Goal: Task Accomplishment & Management: Complete application form

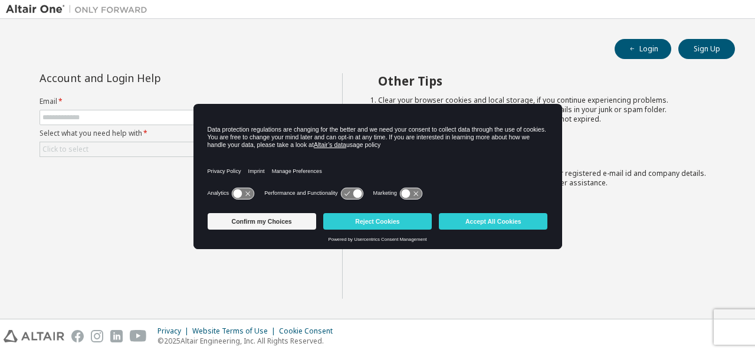
click at [239, 193] on icon at bounding box center [237, 193] width 9 height 9
click at [345, 185] on div "Analytics Performance and Functionality Marketing" at bounding box center [378, 197] width 340 height 24
click at [348, 189] on icon at bounding box center [352, 192] width 22 height 11
click at [354, 193] on icon at bounding box center [357, 193] width 9 height 9
click at [413, 189] on icon at bounding box center [411, 192] width 22 height 11
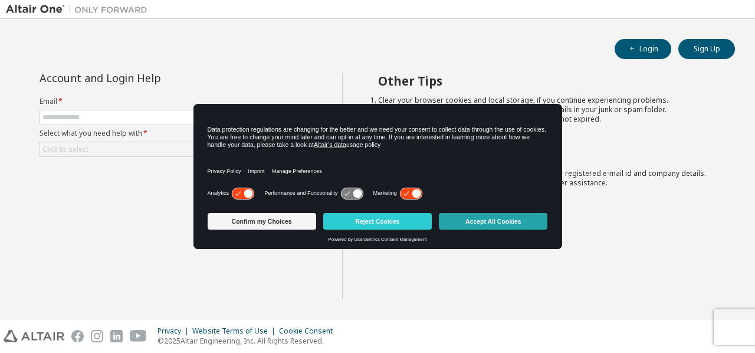
click at [474, 227] on button "Accept All Cookies" at bounding box center [493, 221] width 108 height 17
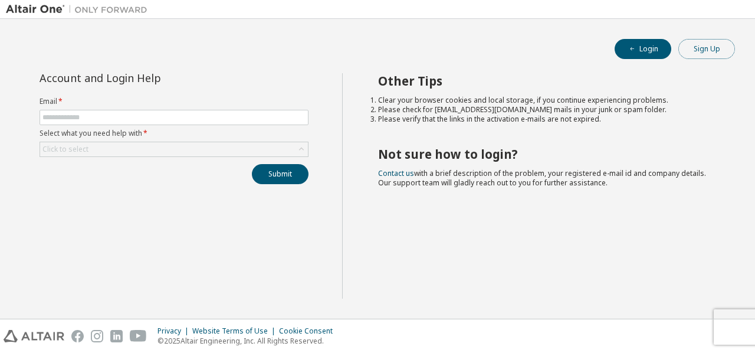
click at [716, 56] on button "Sign Up" at bounding box center [706, 49] width 57 height 20
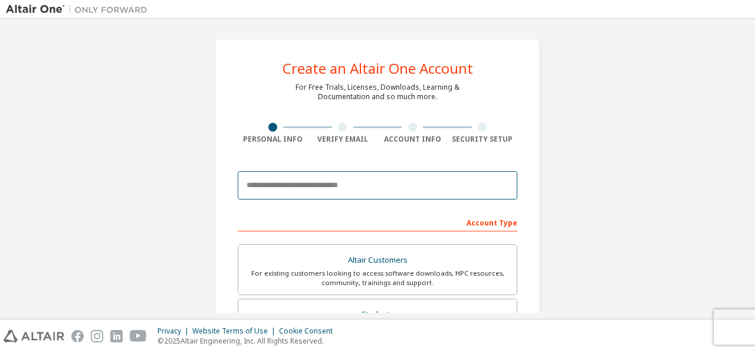
click at [445, 191] on input "email" at bounding box center [377, 185] width 279 height 28
type input "**********"
click at [411, 185] on input "**********" at bounding box center [377, 185] width 279 height 28
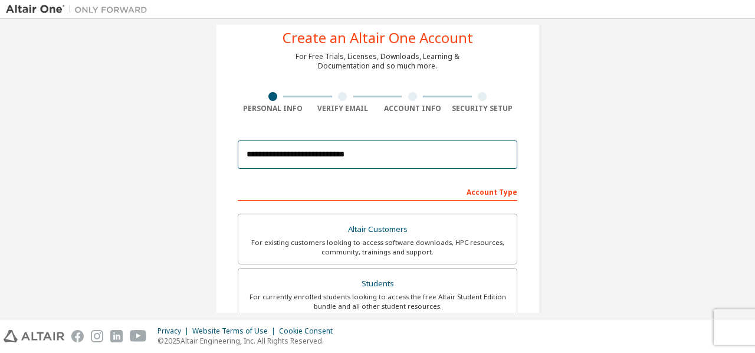
scroll to position [31, 0]
click at [396, 155] on input "**********" at bounding box center [377, 154] width 279 height 28
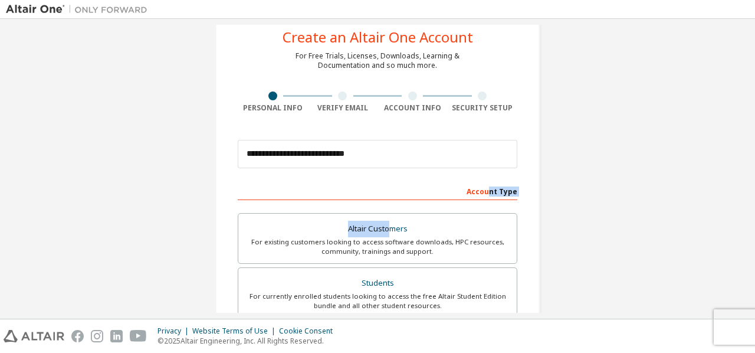
drag, startPoint x: 387, startPoint y: 205, endPoint x: 488, endPoint y: 183, distance: 103.2
click at [488, 183] on div "Account Type" at bounding box center [377, 190] width 279 height 19
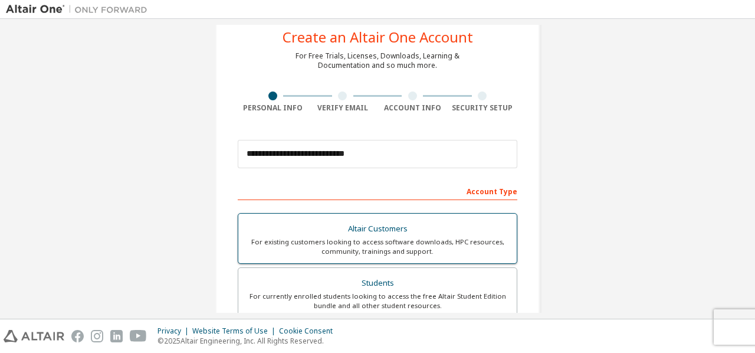
click at [399, 225] on div "Altair Customers" at bounding box center [377, 229] width 264 height 17
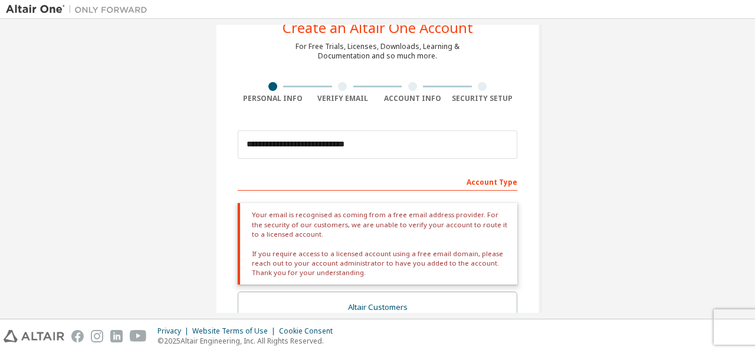
scroll to position [40, 0]
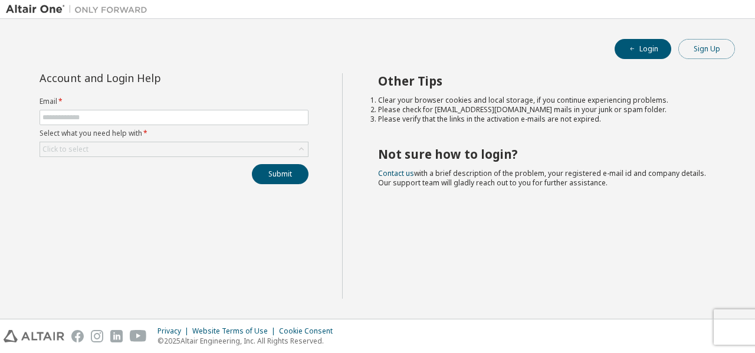
click at [718, 52] on button "Sign Up" at bounding box center [706, 49] width 57 height 20
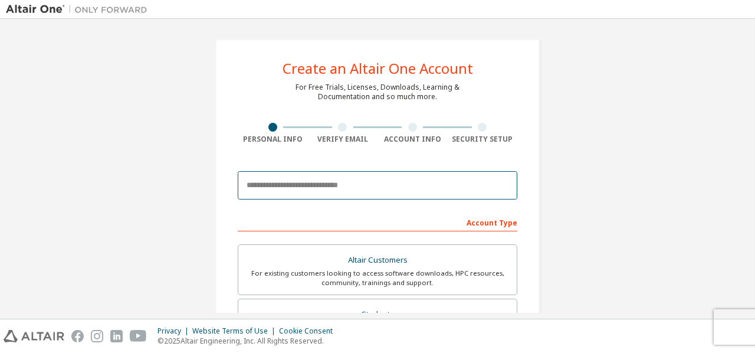
click at [428, 183] on input "email" at bounding box center [377, 185] width 279 height 28
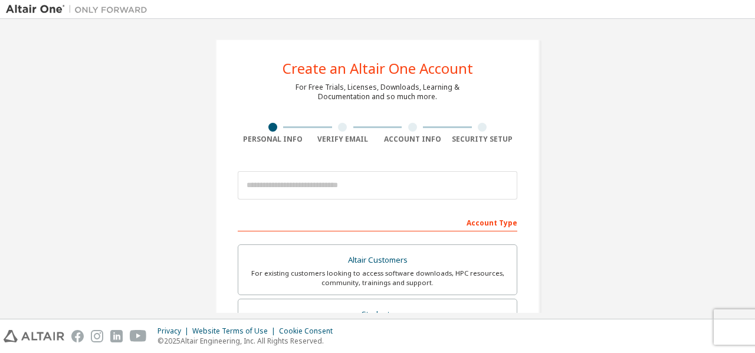
click at [670, 189] on div "Create an Altair One Account For Free Trials, Licenses, Downloads, Learning & D…" at bounding box center [377, 337] width 743 height 624
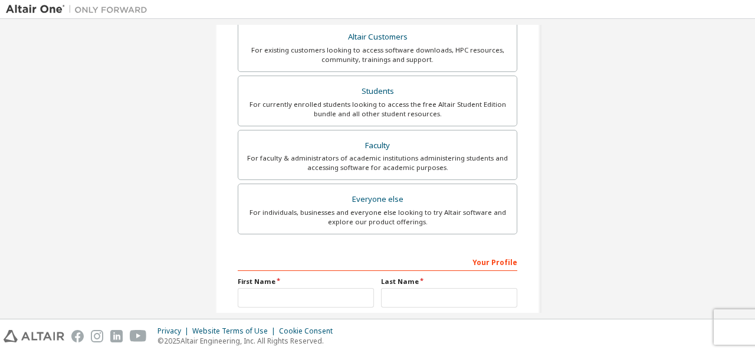
scroll to position [334, 0]
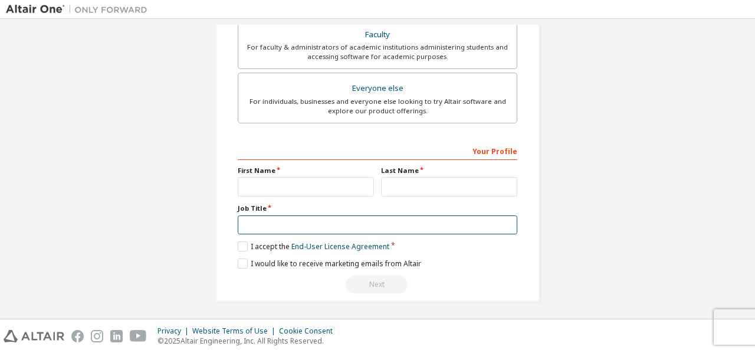
click at [388, 216] on input "text" at bounding box center [377, 224] width 279 height 19
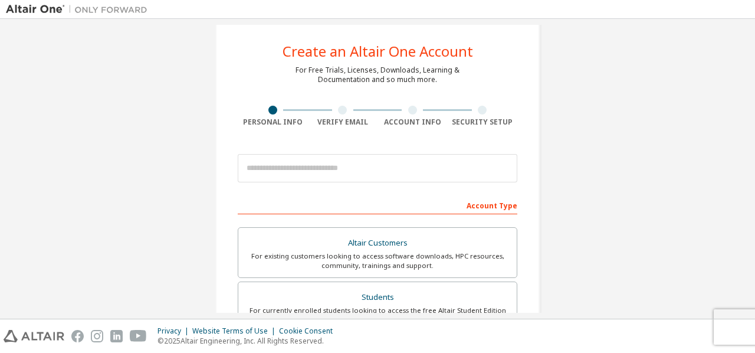
scroll to position [0, 0]
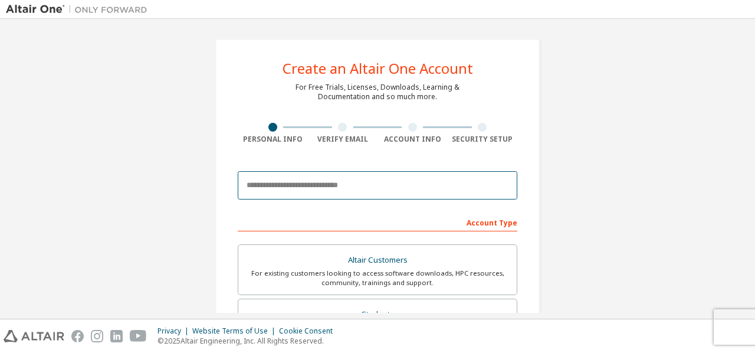
click at [412, 191] on input "email" at bounding box center [377, 185] width 279 height 28
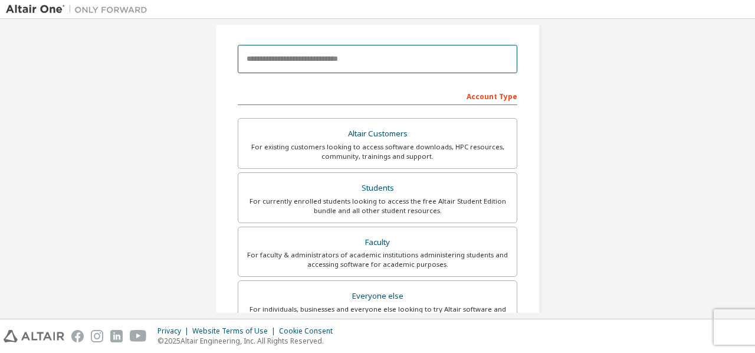
scroll to position [130, 0]
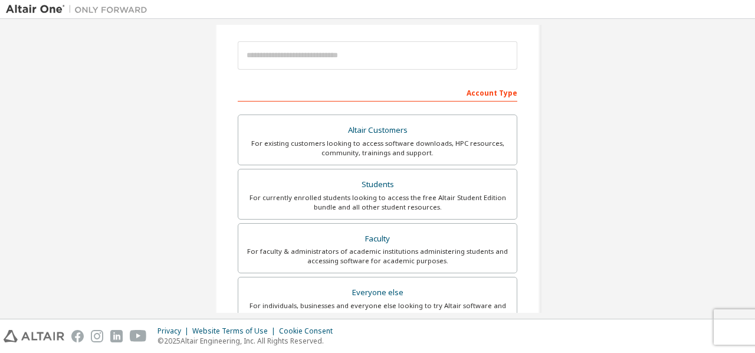
click at [616, 201] on div "Create an Altair One Account For Free Trials, Licenses, Downloads, Learning & D…" at bounding box center [377, 207] width 743 height 624
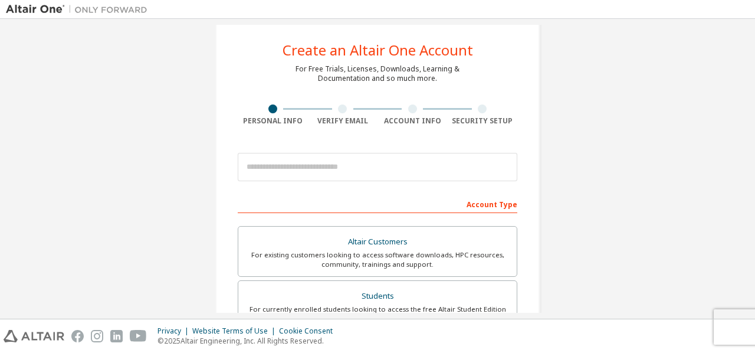
scroll to position [0, 0]
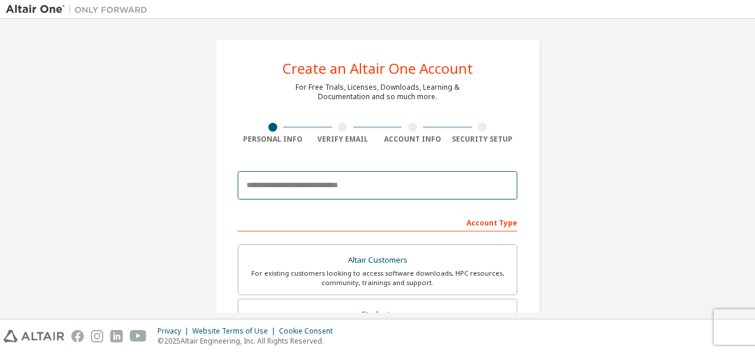
click at [370, 186] on input "email" at bounding box center [377, 185] width 279 height 28
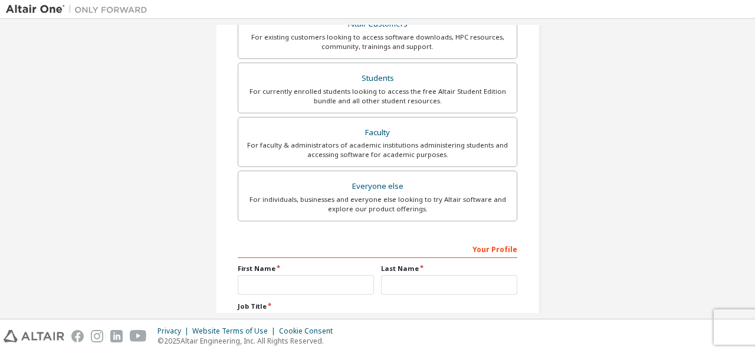
scroll to position [334, 0]
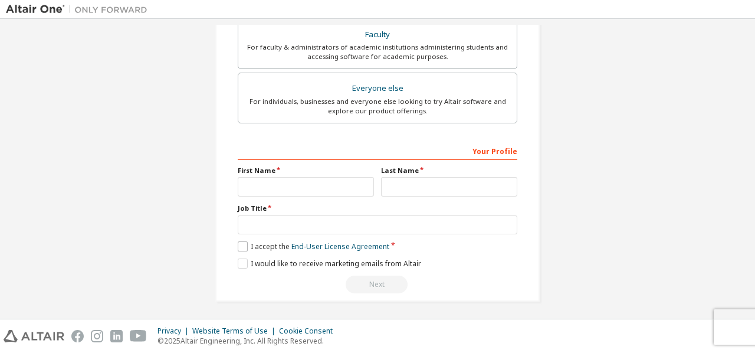
type input "**********"
click at [241, 241] on label "I accept the End-User License Agreement" at bounding box center [314, 246] width 152 height 10
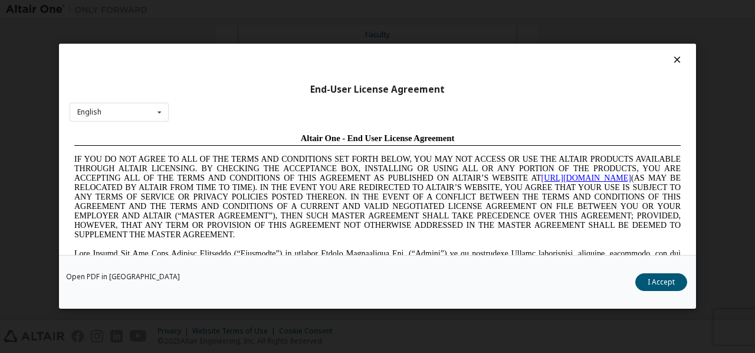
scroll to position [0, 0]
click at [667, 288] on button "I Accept" at bounding box center [661, 283] width 52 height 18
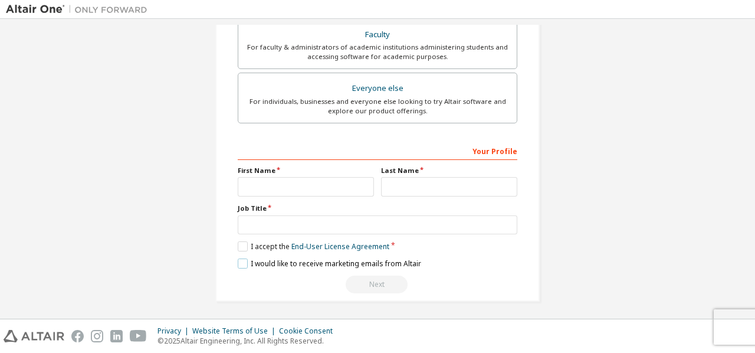
click at [241, 262] on label "I would like to receive marketing emails from Altair" at bounding box center [329, 263] width 183 height 10
click at [308, 191] on input "text" at bounding box center [306, 186] width 136 height 19
type input "*"
type input "*****"
click at [400, 190] on input "text" at bounding box center [449, 186] width 136 height 19
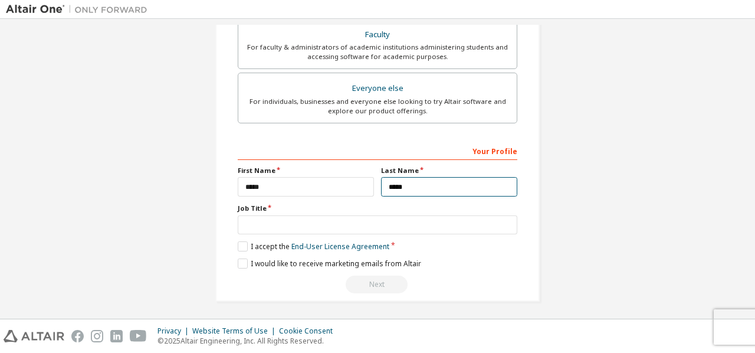
type input "*****"
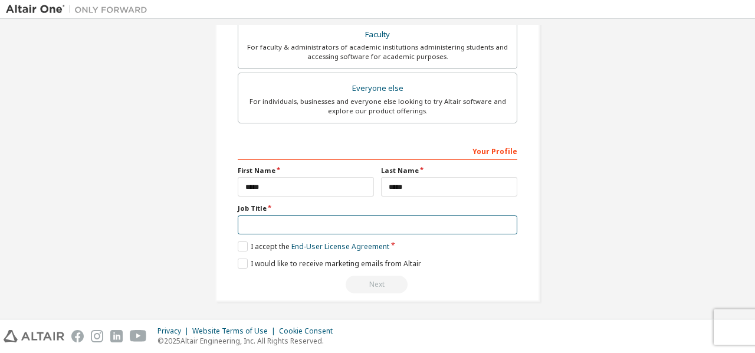
click at [419, 225] on input "text" at bounding box center [377, 224] width 279 height 19
type input "*******"
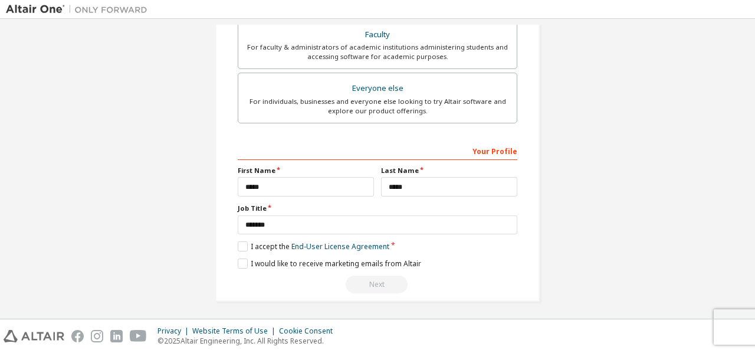
click at [396, 278] on div "Next" at bounding box center [377, 284] width 279 height 18
click at [492, 150] on div "Your Profile" at bounding box center [377, 150] width 279 height 19
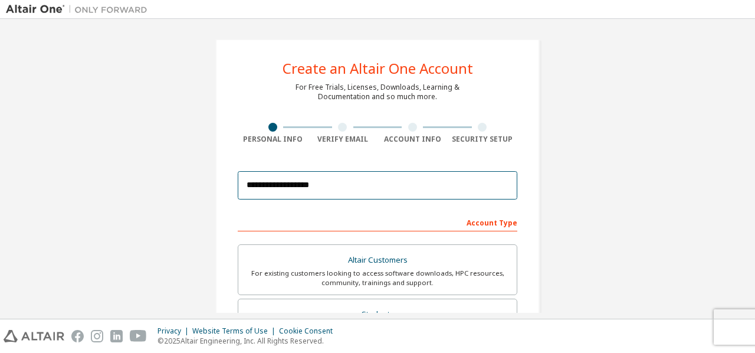
click at [443, 193] on input "**********" at bounding box center [377, 185] width 279 height 28
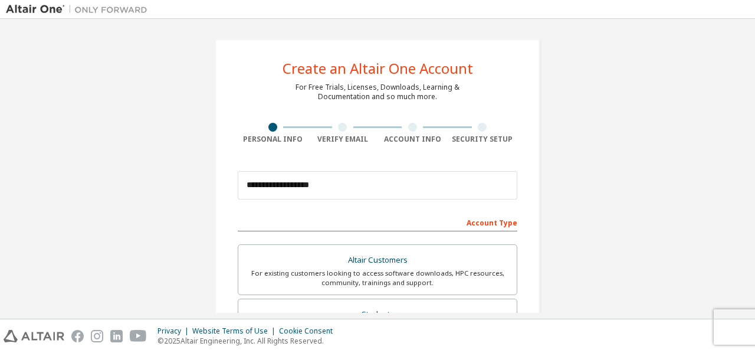
click at [481, 222] on div "Account Type" at bounding box center [377, 221] width 279 height 19
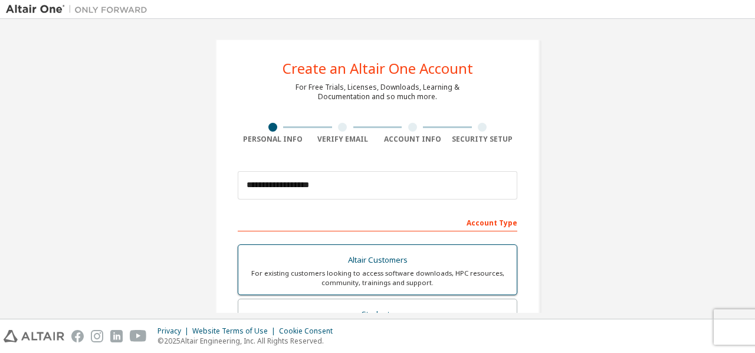
click at [483, 255] on div "Altair Customers" at bounding box center [377, 260] width 264 height 17
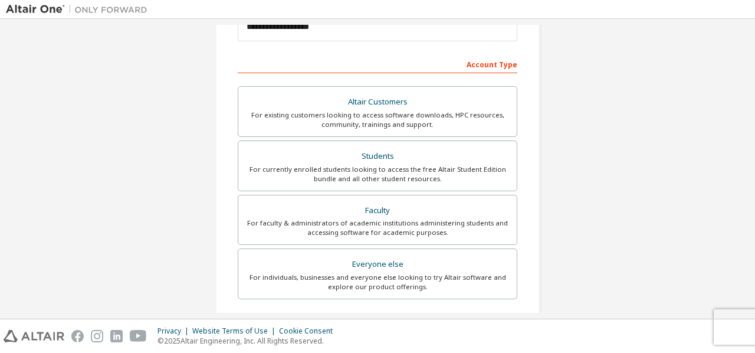
scroll to position [166, 0]
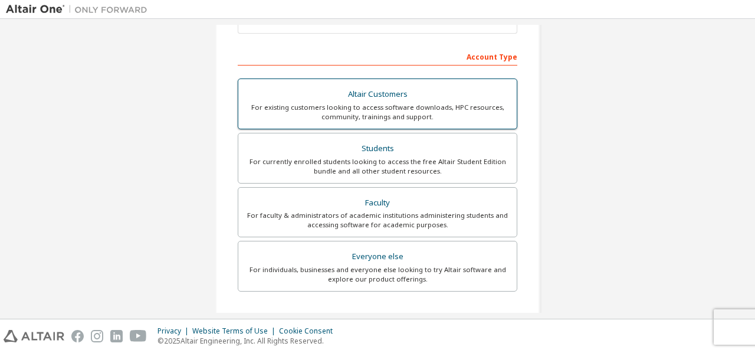
click at [419, 95] on div "Altair Customers" at bounding box center [377, 94] width 264 height 17
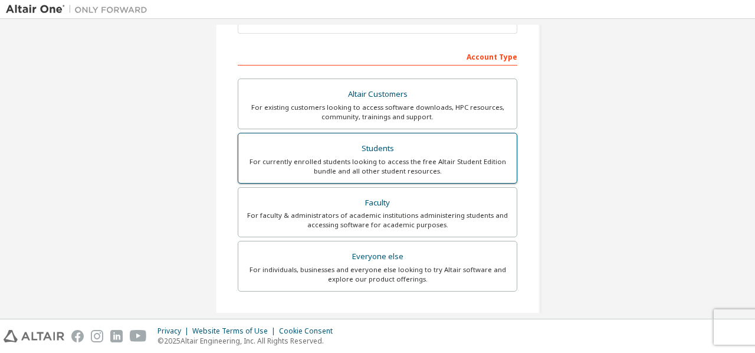
click at [412, 157] on div "For currently enrolled students looking to access the free Altair Student Editi…" at bounding box center [377, 166] width 264 height 19
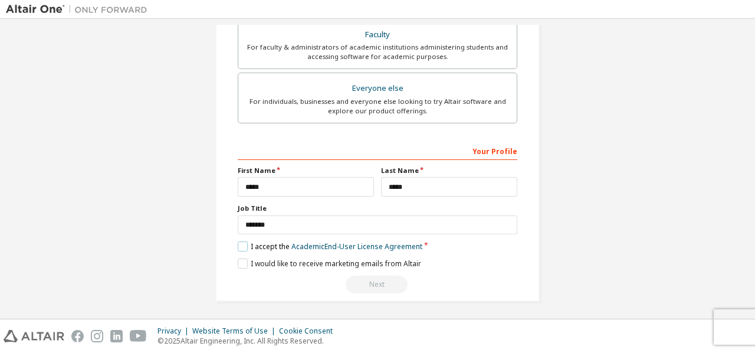
click at [243, 243] on label "I accept the Academic End-User License Agreement" at bounding box center [330, 246] width 185 height 10
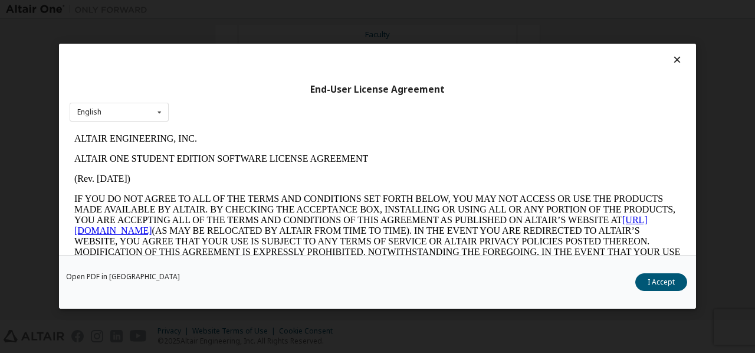
scroll to position [0, 0]
click at [152, 114] on icon at bounding box center [159, 112] width 15 height 18
click at [674, 284] on button "I Accept" at bounding box center [661, 283] width 52 height 18
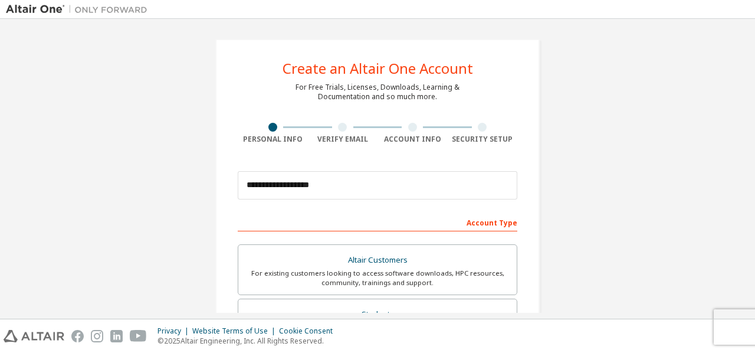
scroll to position [334, 0]
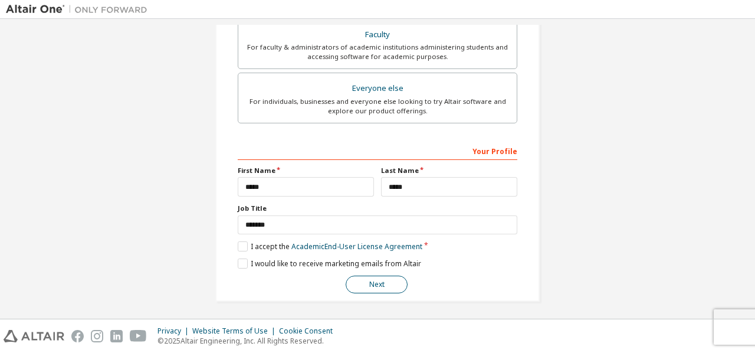
click at [374, 278] on button "Next" at bounding box center [376, 284] width 62 height 18
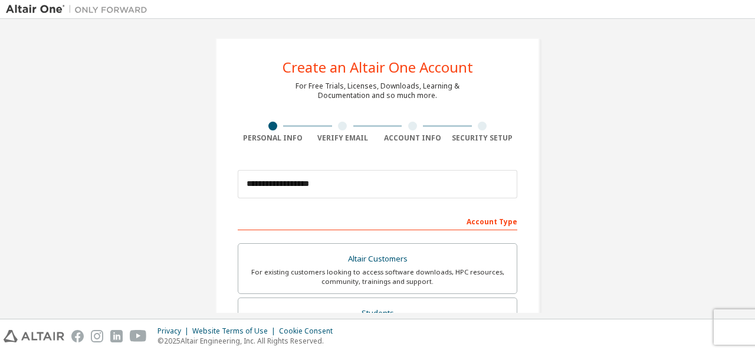
scroll to position [0, 0]
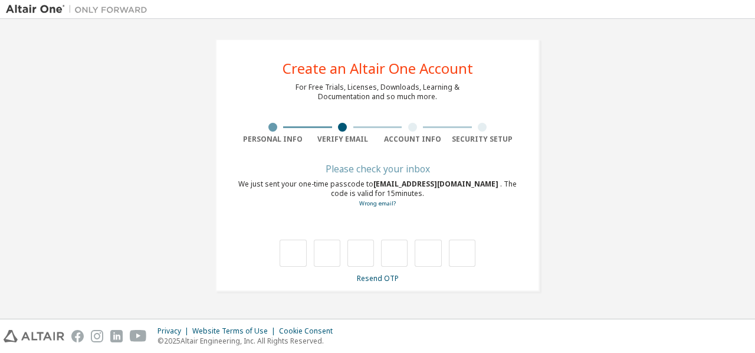
type input "*"
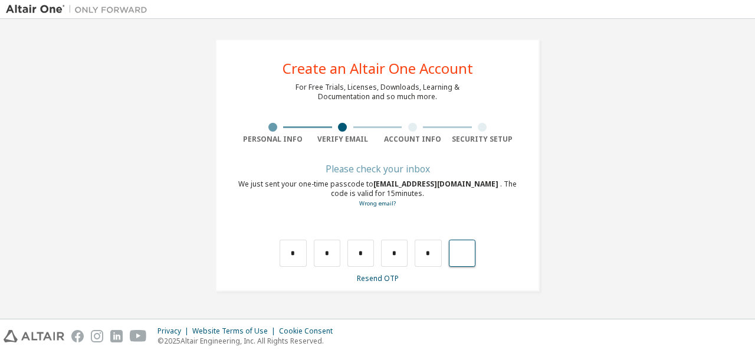
type input "*"
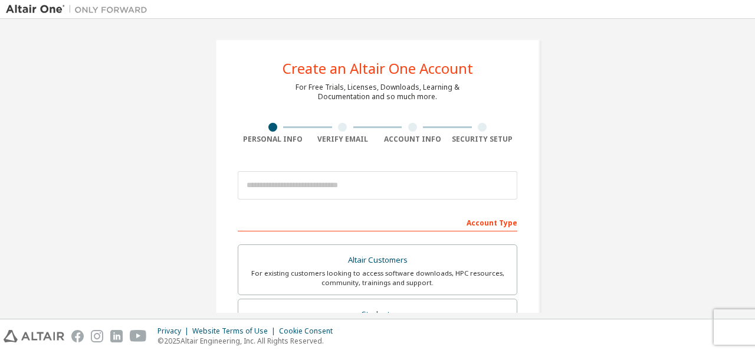
scroll to position [334, 0]
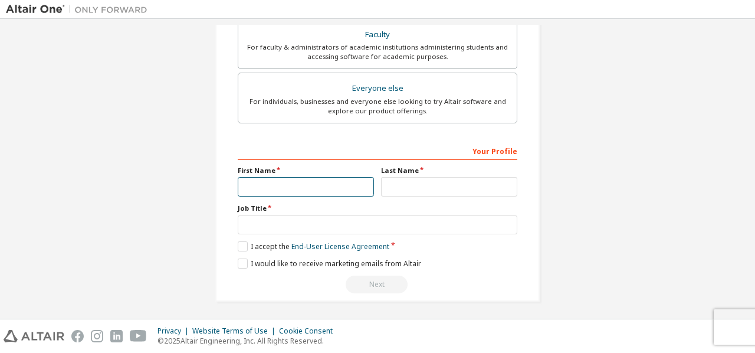
click at [320, 183] on input "text" at bounding box center [306, 186] width 136 height 19
type input "*****"
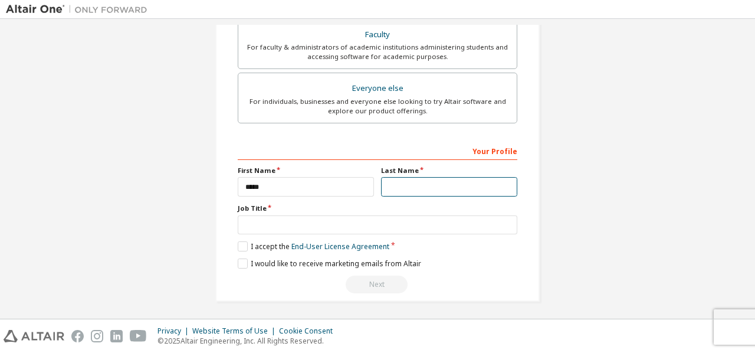
click at [416, 177] on input "text" at bounding box center [449, 186] width 136 height 19
type input "*****"
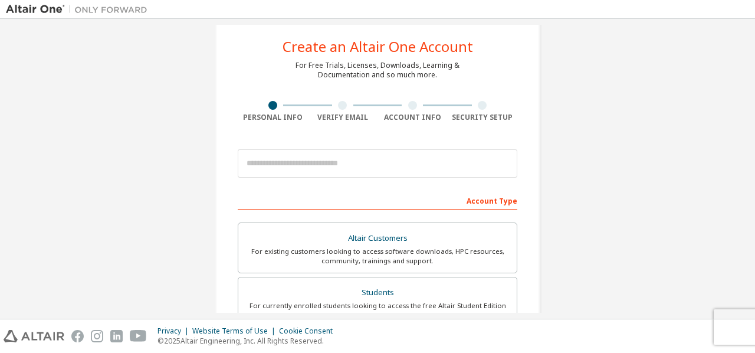
scroll to position [0, 0]
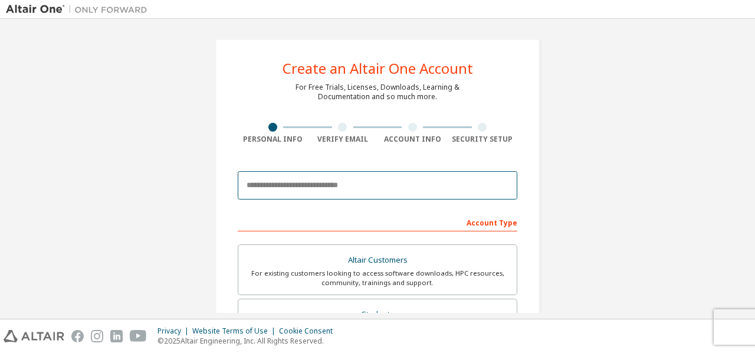
click at [412, 190] on input "email" at bounding box center [377, 185] width 279 height 28
click at [388, 186] on input "email" at bounding box center [377, 185] width 279 height 28
type input "**********"
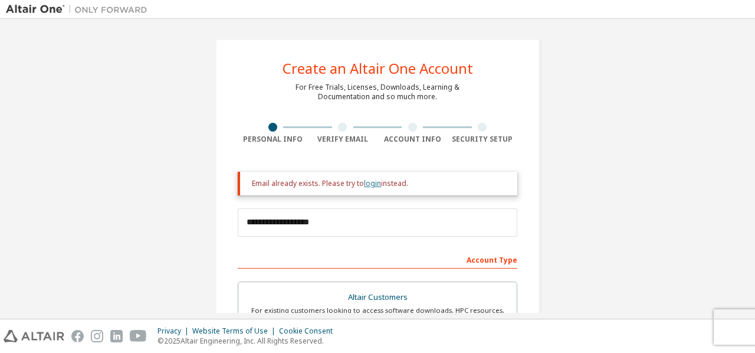
click at [364, 180] on link "login" at bounding box center [372, 183] width 17 height 10
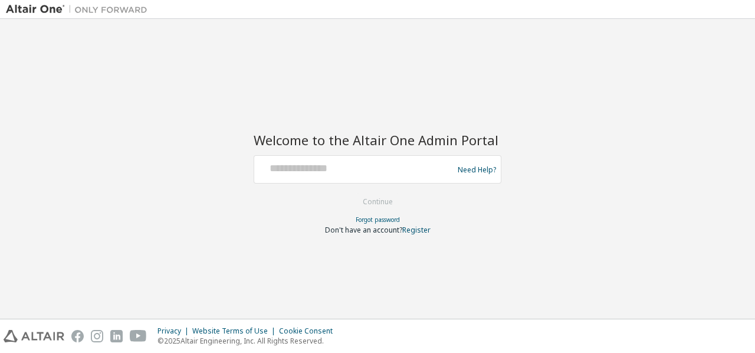
click at [364, 180] on div at bounding box center [355, 169] width 193 height 22
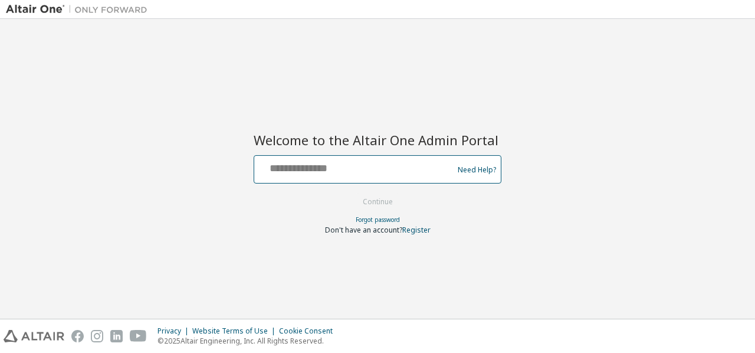
click at [364, 165] on input "text" at bounding box center [355, 166] width 193 height 17
type input "**********"
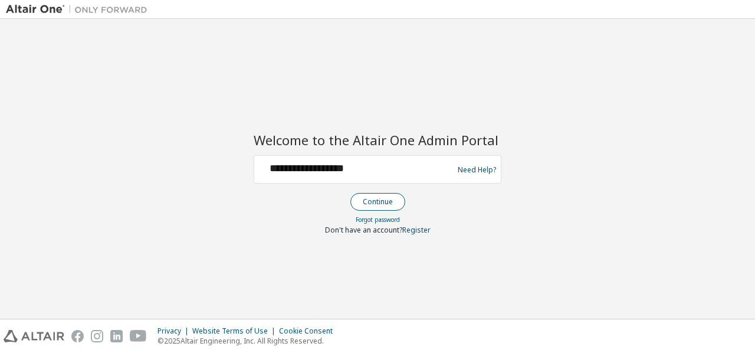
click at [370, 200] on button "Continue" at bounding box center [377, 202] width 55 height 18
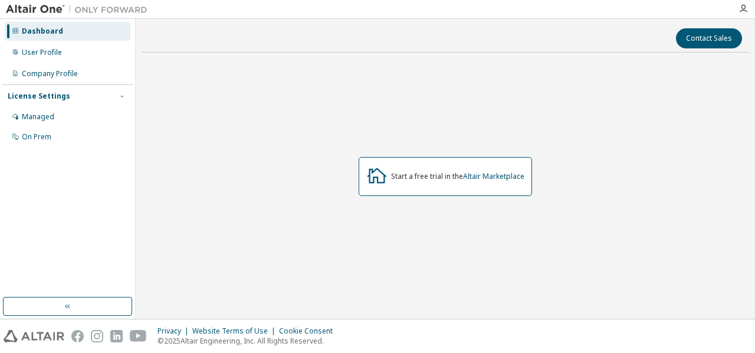
click at [400, 242] on div "Start a free trial in the Altair Marketplace" at bounding box center [444, 176] width 607 height 229
click at [62, 45] on div "User Profile" at bounding box center [68, 52] width 126 height 19
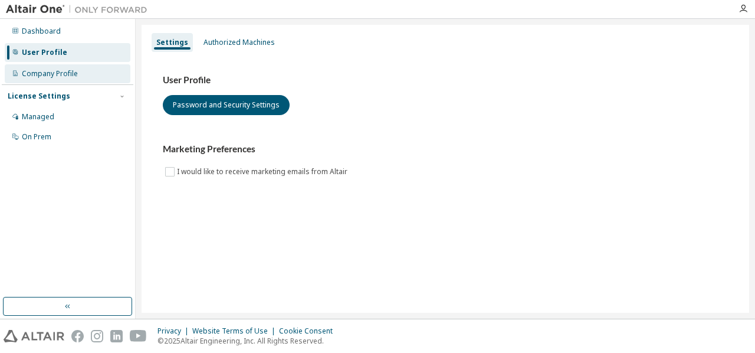
click at [64, 66] on div "Company Profile" at bounding box center [68, 73] width 126 height 19
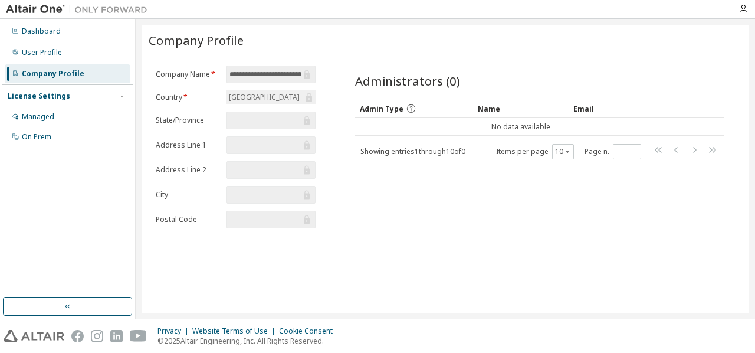
click at [108, 94] on div "License Settings" at bounding box center [68, 96] width 120 height 11
click at [90, 305] on button "button" at bounding box center [67, 306] width 129 height 19
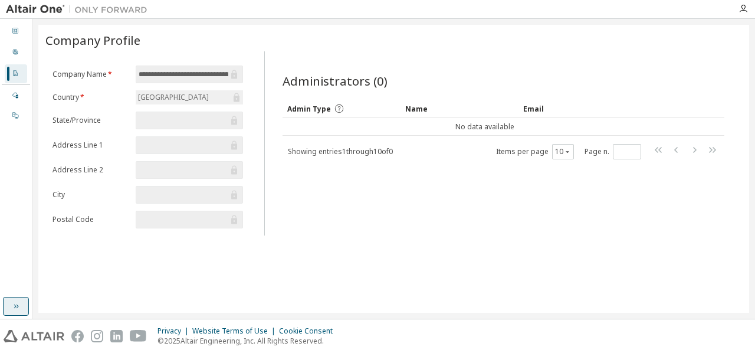
click at [8, 311] on button "button" at bounding box center [16, 306] width 26 height 19
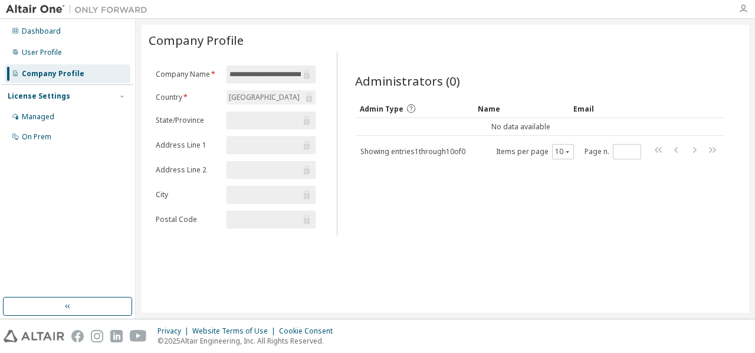
click at [743, 9] on icon "button" at bounding box center [742, 8] width 9 height 9
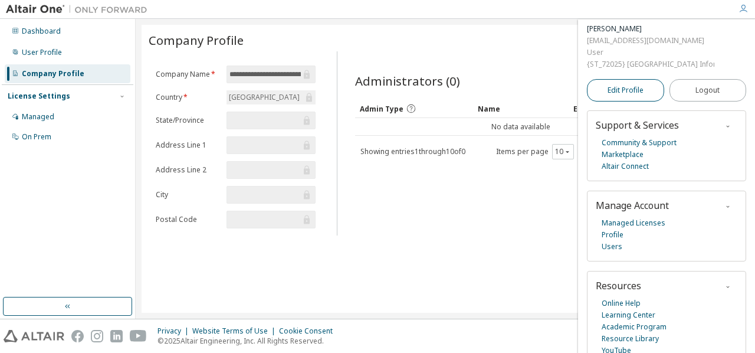
scroll to position [61, 0]
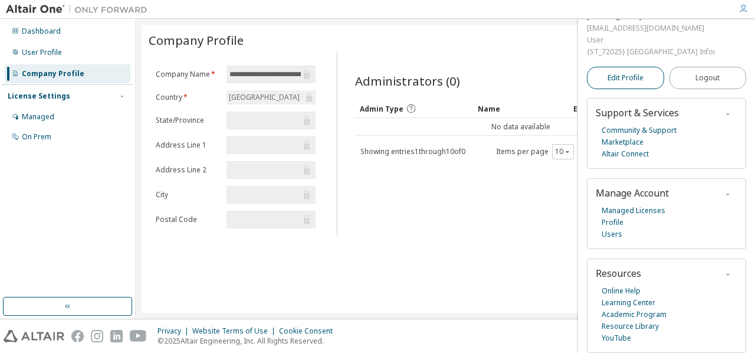
click at [639, 73] on span "Edit Profile" at bounding box center [625, 77] width 36 height 9
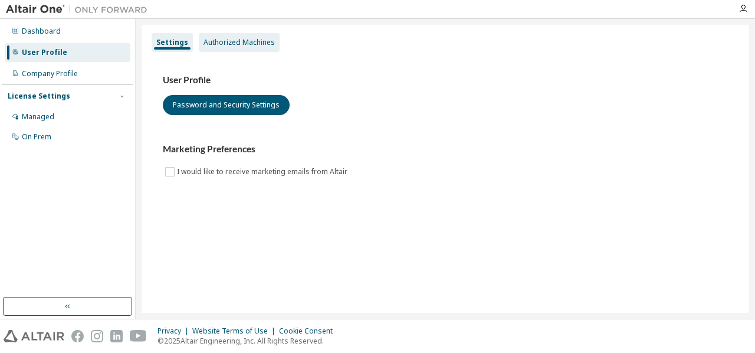
click at [222, 48] on div "Authorized Machines" at bounding box center [239, 42] width 81 height 19
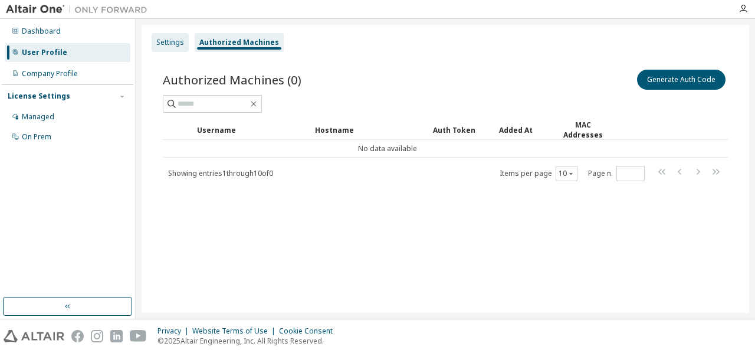
click at [172, 40] on div "Settings" at bounding box center [170, 42] width 28 height 9
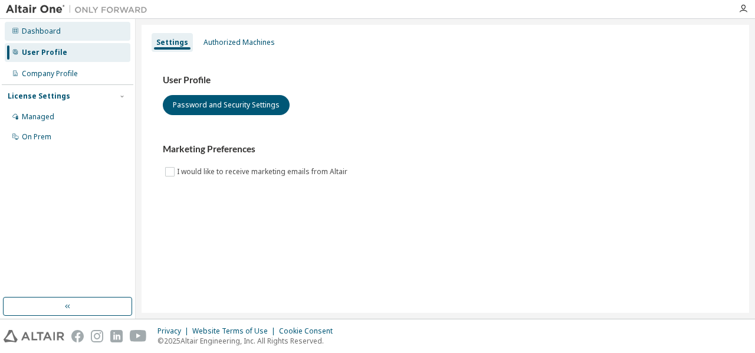
click at [72, 40] on div "Dashboard" at bounding box center [68, 31] width 126 height 19
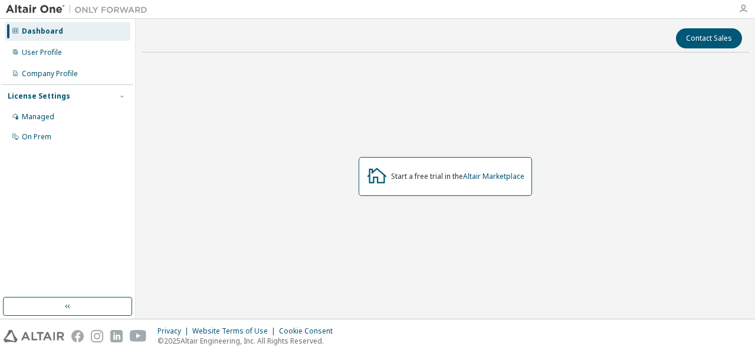
click at [743, 6] on icon "button" at bounding box center [742, 8] width 9 height 9
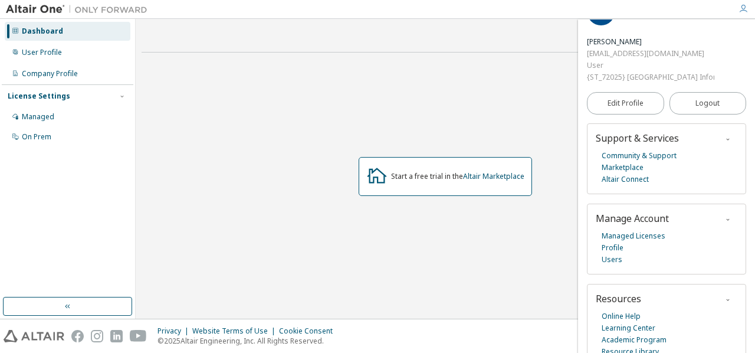
scroll to position [61, 0]
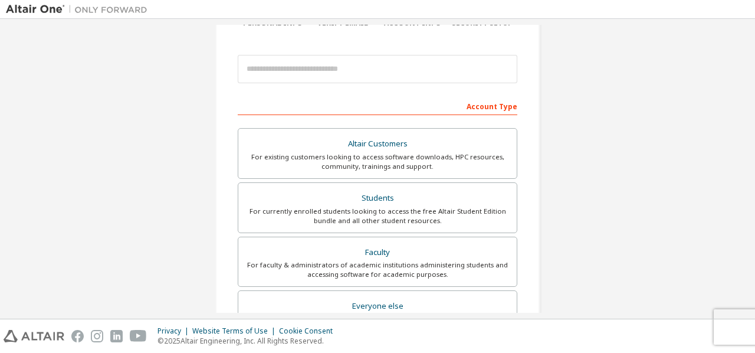
scroll to position [117, 0]
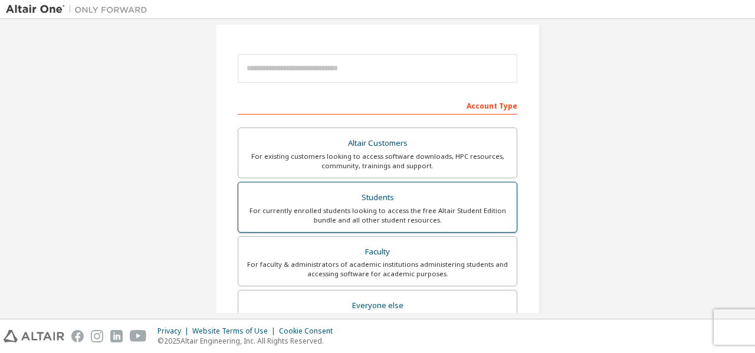
click at [397, 199] on div "Students" at bounding box center [377, 197] width 264 height 17
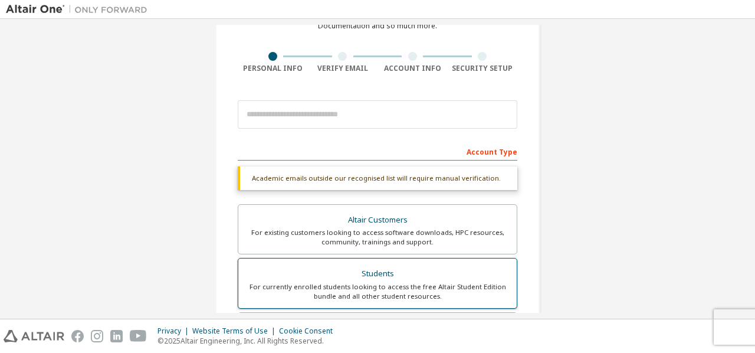
scroll to position [70, 0]
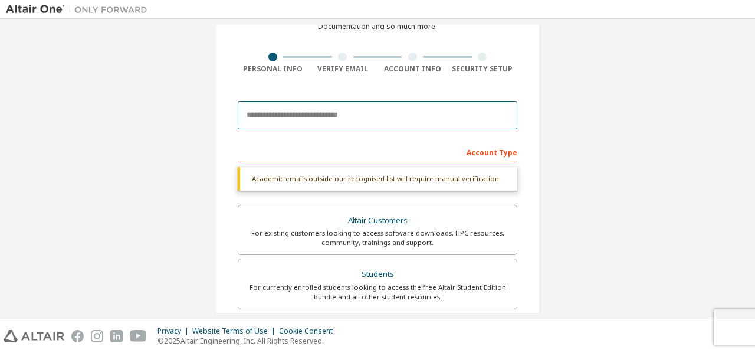
click at [393, 116] on input "email" at bounding box center [377, 115] width 279 height 28
type input "**********"
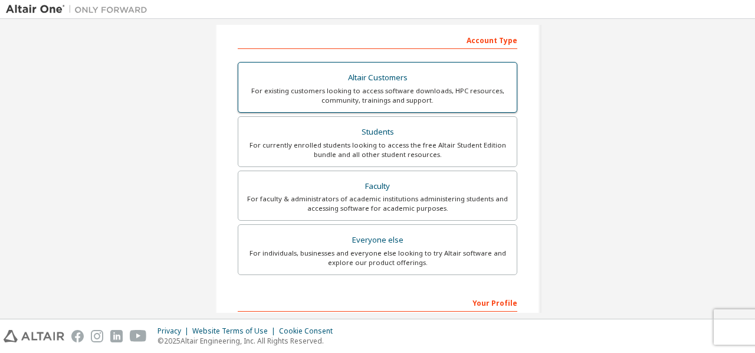
scroll to position [220, 0]
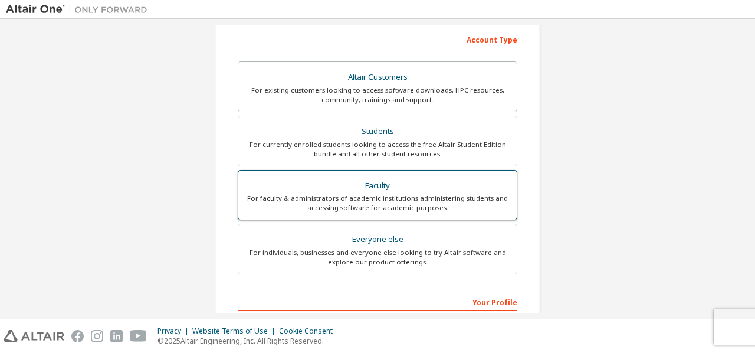
click at [373, 201] on div "For faculty & administrators of academic institutions administering students an…" at bounding box center [377, 202] width 264 height 19
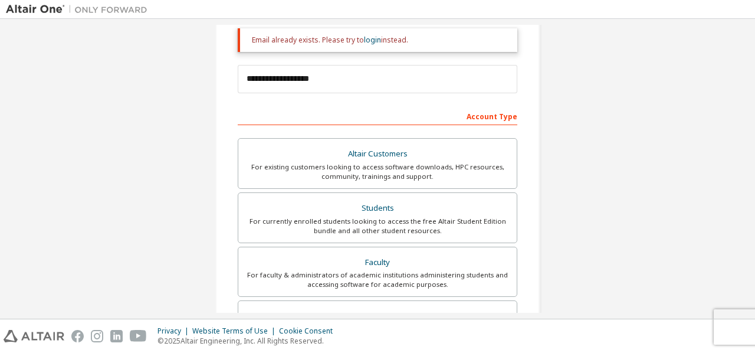
scroll to position [0, 0]
